Goal: Book appointment/travel/reservation

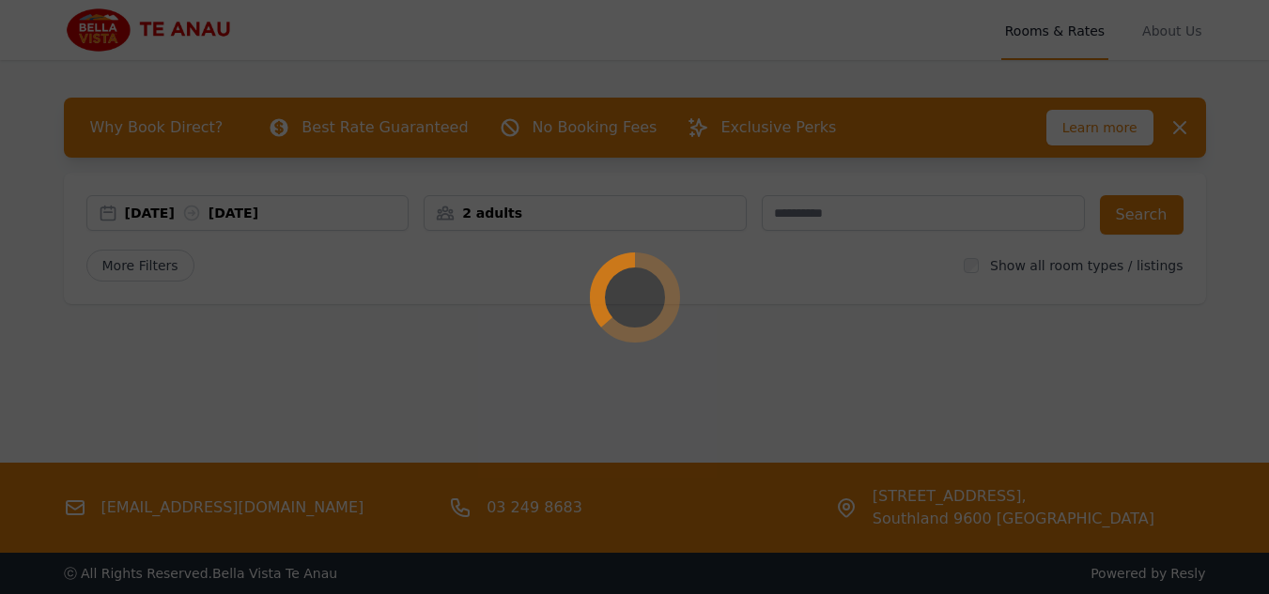
click at [146, 225] on div at bounding box center [634, 297] width 1269 height 594
click at [143, 218] on div at bounding box center [634, 297] width 1269 height 594
